Goal: Answer question/provide support

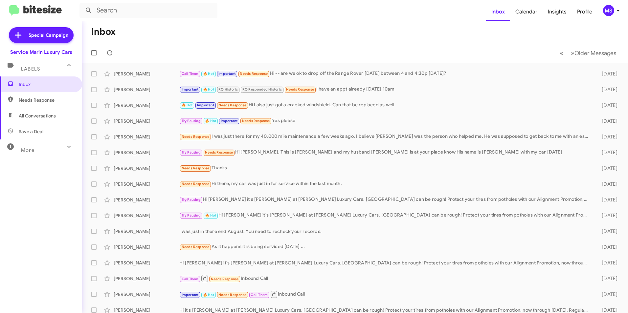
click at [33, 102] on span "Needs Response" at bounding box center [47, 100] width 56 height 7
type input "in:needs-response"
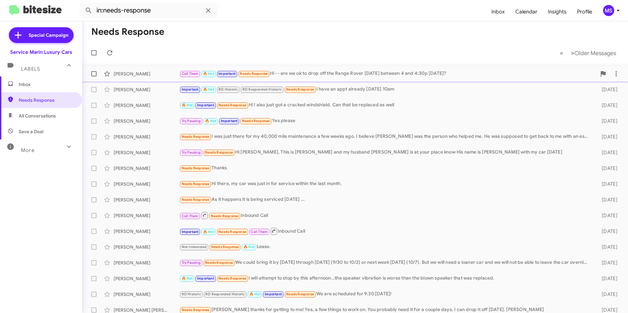
click at [518, 75] on div "Call Them 🔥 Hot Important Needs Response Hi -- are we ok to drop off the Range …" at bounding box center [387, 74] width 417 height 8
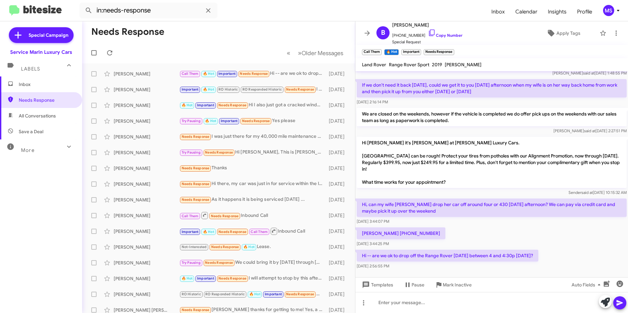
scroll to position [302, 0]
